Goal: Communication & Community: Connect with others

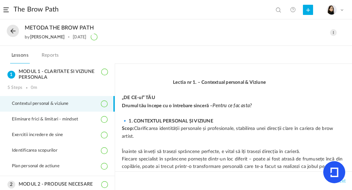
click at [320, 113] on p at bounding box center [234, 113] width 224 height 7
click at [311, 60] on nav "Lessons Reports" at bounding box center [176, 55] width 352 height 18
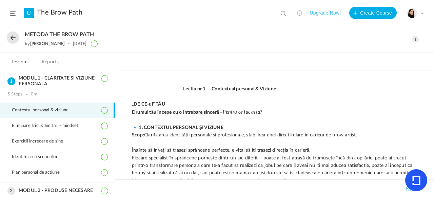
click at [15, 33] on button at bounding box center [13, 38] width 12 height 12
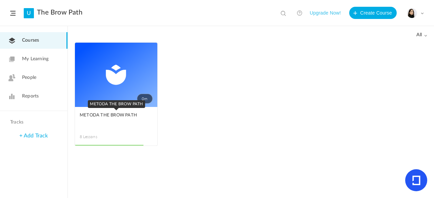
click at [107, 118] on span "METODA THE BROW PATH" at bounding box center [111, 115] width 63 height 7
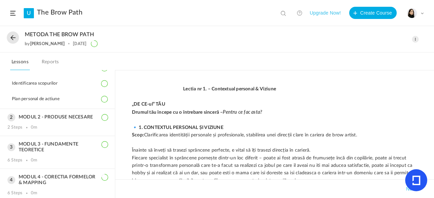
scroll to position [75, 0]
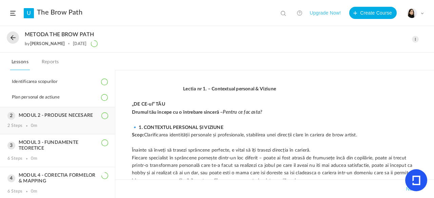
click at [74, 119] on div "MODUL 2 - PRODUSE NECESARE 2 Steps 0m" at bounding box center [57, 120] width 115 height 27
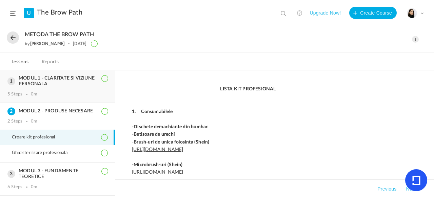
click at [55, 82] on h3 "MODUL 1 - CLARITATE SI VIZIUNE PERSONALA" at bounding box center [57, 82] width 100 height 12
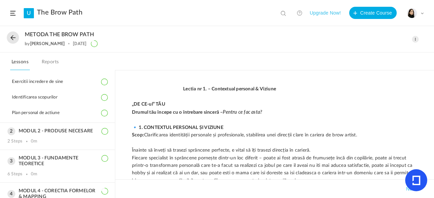
scroll to position [60, 0]
drag, startPoint x: 431, startPoint y: 86, endPoint x: 431, endPoint y: 99, distance: 13.6
click at [431, 99] on div "Lectia nr 1. – Contextual personal & Viziune „DE CE-ul” TĂU Drumul tău începe c…" at bounding box center [274, 134] width 319 height 128
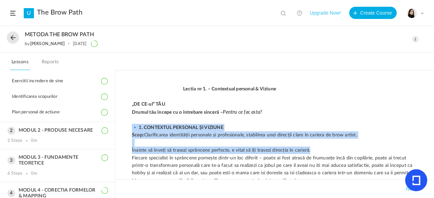
drag, startPoint x: 389, startPoint y: 118, endPoint x: 394, endPoint y: 148, distance: 30.6
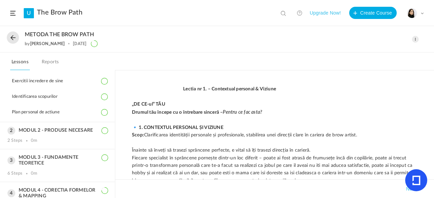
click at [397, 106] on p "„DE CE-ul” TĂU" at bounding box center [274, 104] width 285 height 7
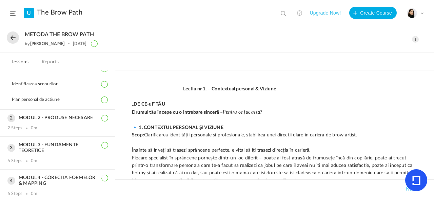
scroll to position [68, 0]
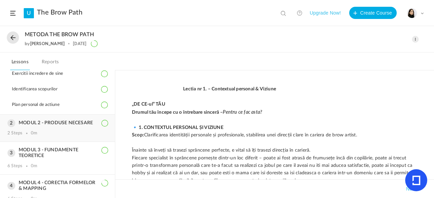
click at [82, 118] on div "MODUL 2 - PRODUSE NECESARE 2 Steps 0m" at bounding box center [57, 128] width 115 height 27
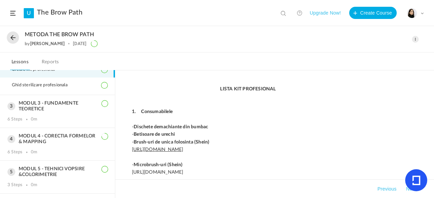
scroll to position [45, 0]
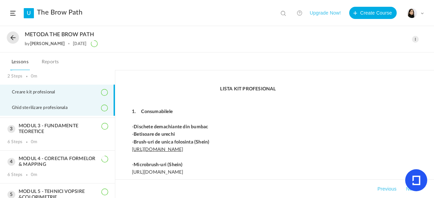
click at [66, 106] on span "Ghid sterilizare profesionala" at bounding box center [44, 107] width 64 height 5
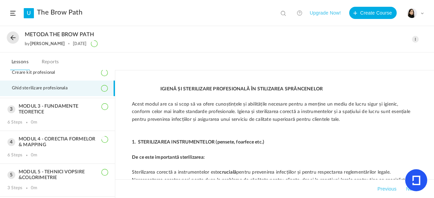
scroll to position [66, 0]
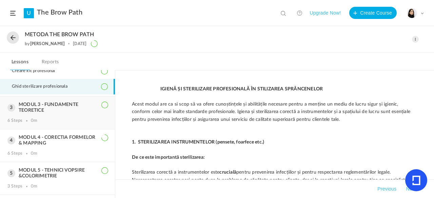
click at [59, 113] on div "MODUL 3 - FUNDAMENTE TEORETICE 6 Steps 0m" at bounding box center [57, 113] width 115 height 33
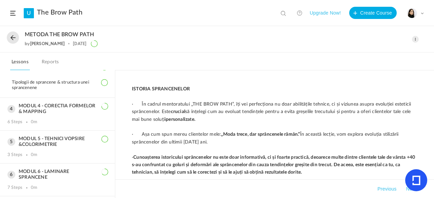
scroll to position [171, 0]
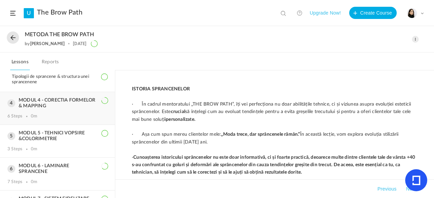
click at [77, 105] on h3 "MODUL 4 - CORECTIA FORMELOR & MAPPING" at bounding box center [57, 104] width 100 height 12
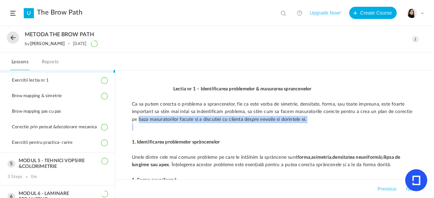
drag, startPoint x: 115, startPoint y: 132, endPoint x: 115, endPoint y: 120, distance: 12.2
click at [115, 120] on div "Lectia nr 1 – Identificarea problemelor & masurarea sprancenelor Ca sa putem co…" at bounding box center [274, 134] width 319 height 128
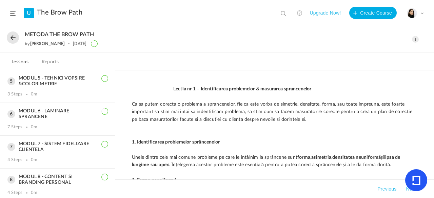
scroll to position [230, 0]
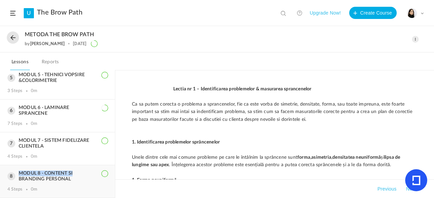
drag, startPoint x: 115, startPoint y: 157, endPoint x: 113, endPoint y: 168, distance: 11.4
click at [113, 168] on aside "MODUL 1 - CLARITATE SI VIZIUNE PERSONALA 5 Steps 0m Contextul personal & viziun…" at bounding box center [57, 134] width 115 height 128
click at [132, 139] on p "1. Identificarea problemelor sprâncenelor" at bounding box center [274, 142] width 285 height 7
click at [66, 180] on h3 "MODUL 8 - CONTENT SI BRANDING PERSONAL" at bounding box center [57, 177] width 100 height 12
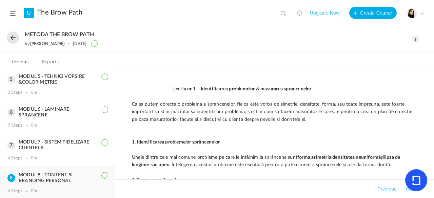
scroll to position [126, 0]
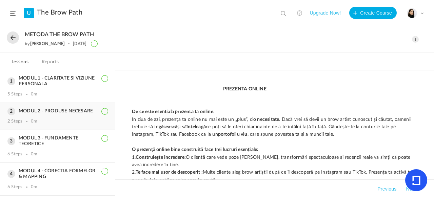
click at [83, 120] on div "2 Steps 0m" at bounding box center [57, 121] width 100 height 5
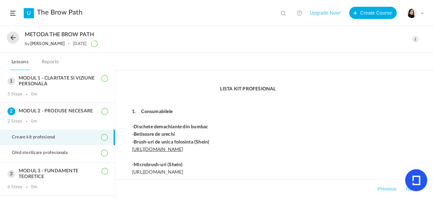
click at [422, 15] on div "My Profile University Settings Current Plan Logout" at bounding box center [415, 13] width 17 height 10
click at [351, 89] on p "LISTA KIT PROFESIONAL" at bounding box center [274, 88] width 285 height 7
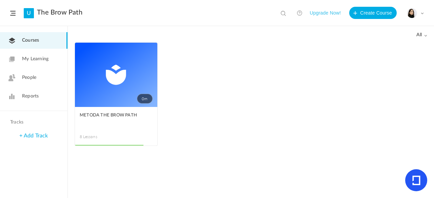
click at [30, 77] on span "People" at bounding box center [29, 77] width 14 height 7
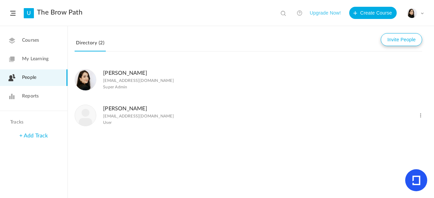
click at [406, 44] on button "Invite People" at bounding box center [401, 39] width 41 height 13
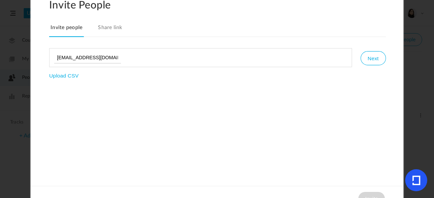
scroll to position [0, 3]
type input "[EMAIL_ADDRESS][DOMAIN_NAME]"
click at [371, 60] on button "Next" at bounding box center [372, 58] width 25 height 14
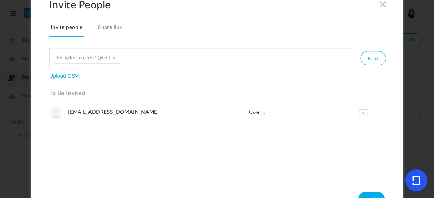
click at [144, 128] on ul "[EMAIL_ADDRESS][DOMAIN_NAME] User Admin User" at bounding box center [217, 143] width 337 height 75
click at [125, 114] on h4 "[EMAIL_ADDRESS][DOMAIN_NAME]" at bounding box center [153, 112] width 171 height 6
click at [152, 111] on h4 "[EMAIL_ADDRESS][DOMAIN_NAME]" at bounding box center [153, 112] width 171 height 6
drag, startPoint x: 426, startPoint y: 80, endPoint x: 427, endPoint y: 102, distance: 22.1
click at [427, 102] on section "Invite People Invite people Share link Next Upload CSV To Be Invited [EMAIL_ADD…" at bounding box center [217, 99] width 434 height 198
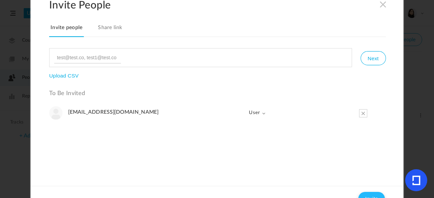
click at [370, 195] on button "Invite" at bounding box center [371, 199] width 26 height 14
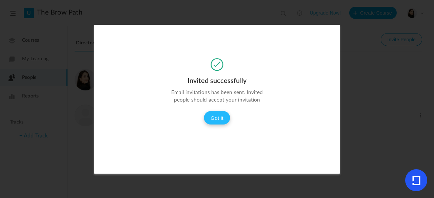
click at [224, 116] on button "Got it" at bounding box center [217, 118] width 26 height 14
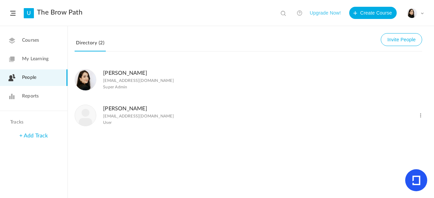
drag, startPoint x: 427, startPoint y: 97, endPoint x: 412, endPoint y: 73, distance: 28.6
click at [412, 73] on div "[PERSON_NAME] [EMAIL_ADDRESS][DOMAIN_NAME] Super Admin Maria Lazar [EMAIL_ADDRE…" at bounding box center [251, 130] width 366 height 136
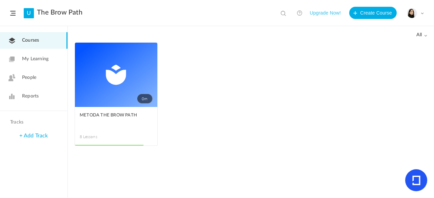
click at [102, 83] on link "0m" at bounding box center [116, 75] width 82 height 64
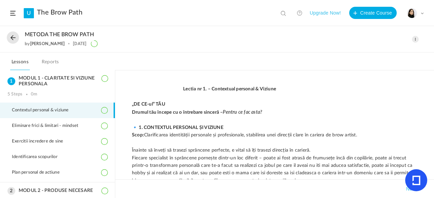
click at [151, 89] on span at bounding box center [157, 89] width 51 height 5
